Goal: Browse casually: Explore the website without a specific task or goal

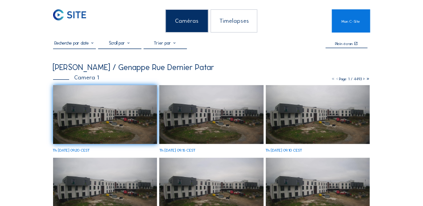
click at [185, 22] on div "Caméras" at bounding box center [187, 20] width 43 height 23
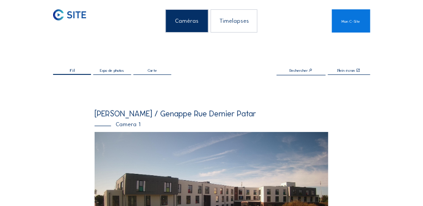
click at [148, 152] on img at bounding box center [212, 198] width 234 height 132
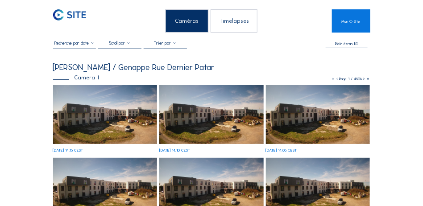
click at [126, 128] on img at bounding box center [105, 114] width 104 height 59
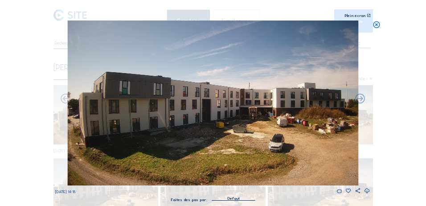
drag, startPoint x: 118, startPoint y: 100, endPoint x: 34, endPoint y: 115, distance: 85.6
click at [34, 115] on div "Scroll pour voyager dans le temps | Appuie sur le 'Alt' Bouton + Scroll pour Zo…" at bounding box center [213, 103] width 426 height 206
click at [375, 25] on icon at bounding box center [377, 25] width 8 height 8
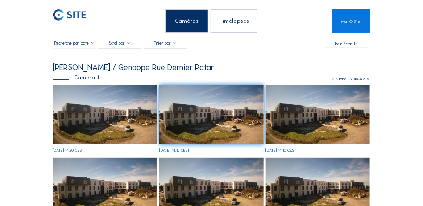
click at [75, 11] on img at bounding box center [69, 14] width 33 height 11
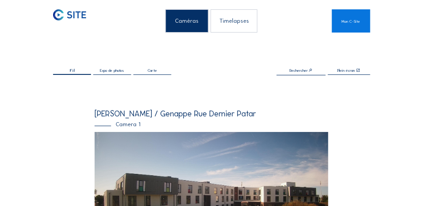
click at [79, 14] on img at bounding box center [69, 14] width 33 height 11
